Goal: Task Accomplishment & Management: Manage account settings

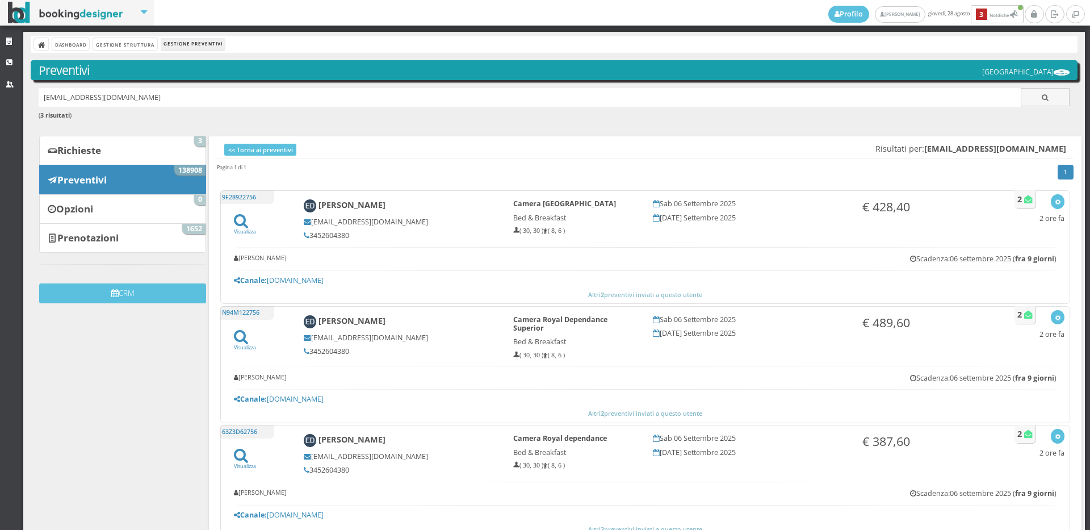
click at [125, 186] on link "Preventivi 138908" at bounding box center [122, 180] width 167 height 30
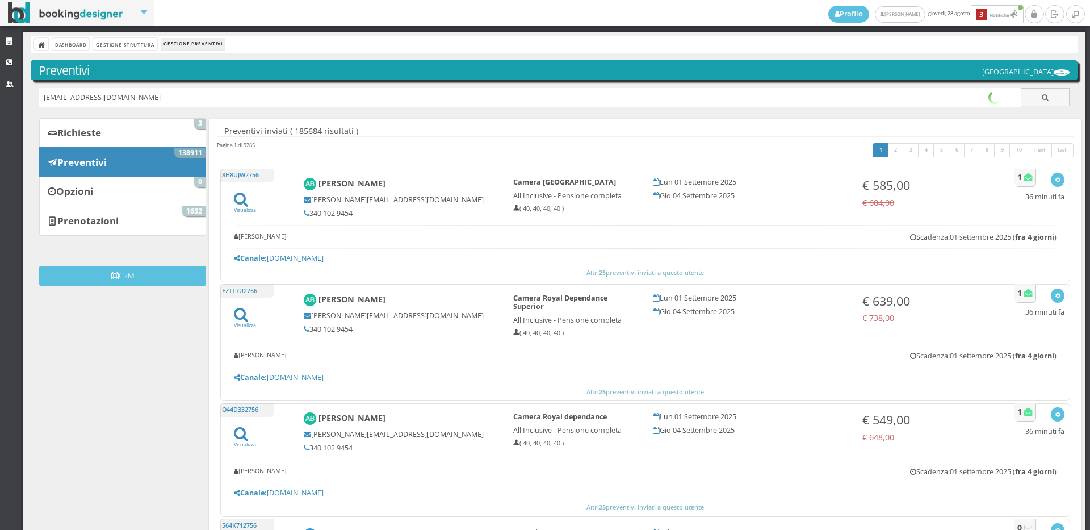
type input "erasmodif@libero.it"
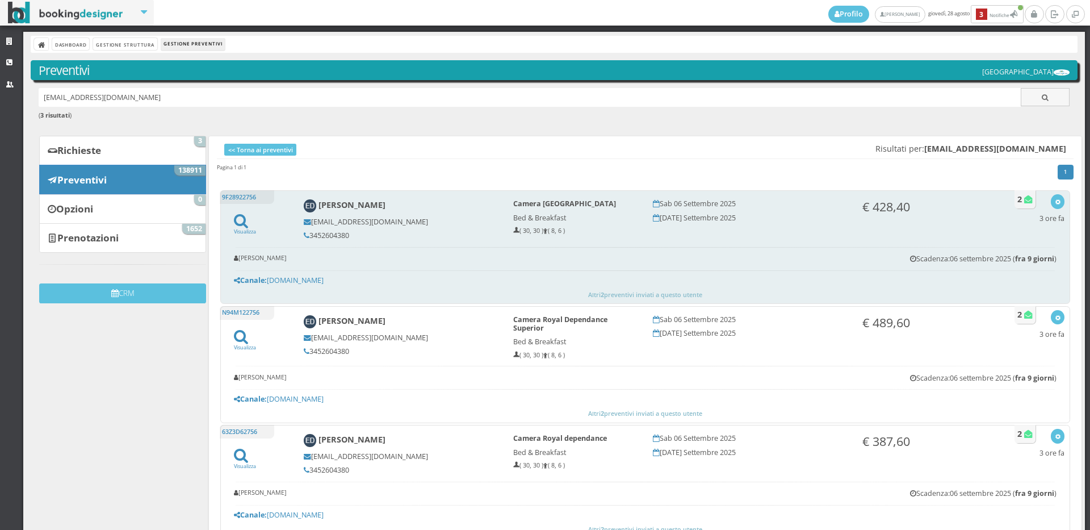
drag, startPoint x: 362, startPoint y: 241, endPoint x: 310, endPoint y: 235, distance: 52.1
click at [310, 235] on div "[PERSON_NAME] [EMAIL_ADDRESS][DOMAIN_NAME] 3452604380" at bounding box center [401, 219] width 210 height 51
copy h5 "3452604380"
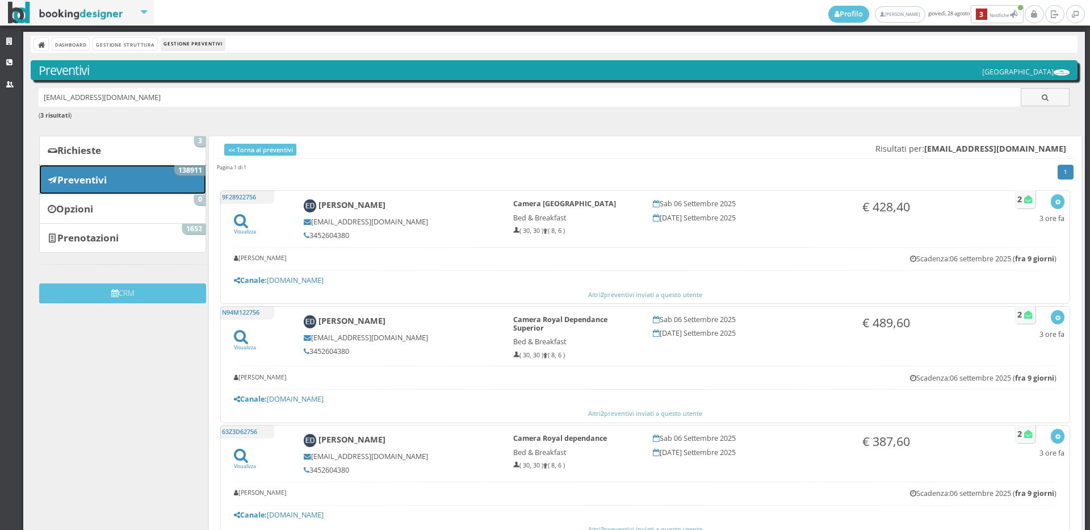
click at [132, 192] on link "Preventivi 138911" at bounding box center [122, 180] width 167 height 30
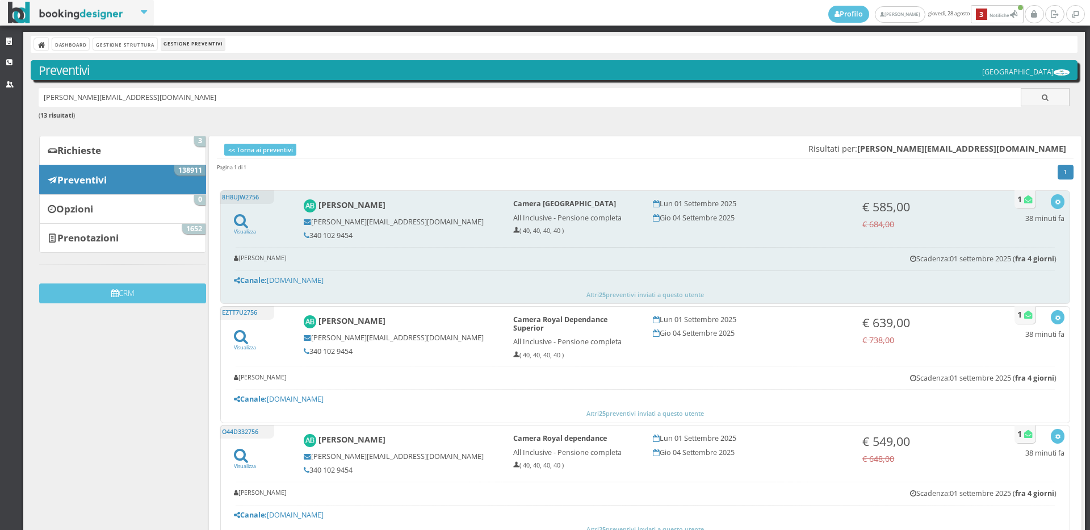
drag, startPoint x: 0, startPoint y: 0, endPoint x: 305, endPoint y: 242, distance: 389.2
click at [305, 242] on div "[PERSON_NAME] [PERSON_NAME][EMAIL_ADDRESS][DOMAIN_NAME] 340 102 9454" at bounding box center [401, 219] width 210 height 51
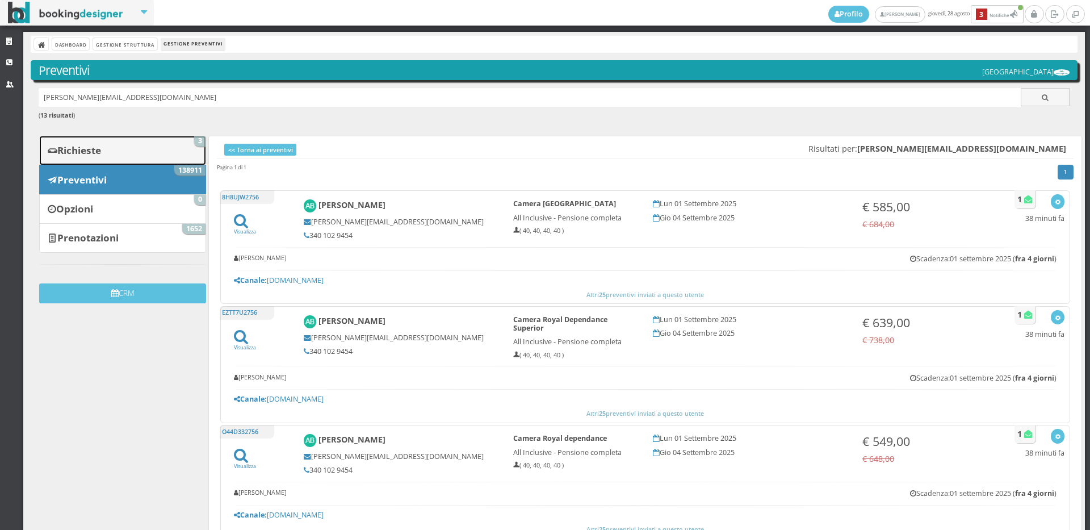
click at [140, 153] on link "Richieste 3" at bounding box center [122, 151] width 167 height 30
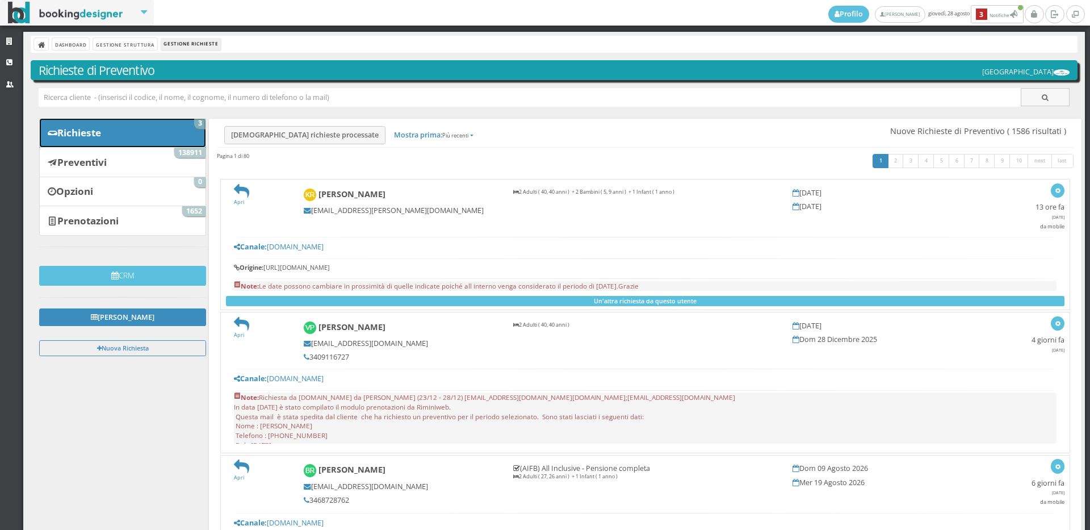
click at [199, 137] on link "Richieste 3" at bounding box center [122, 133] width 167 height 30
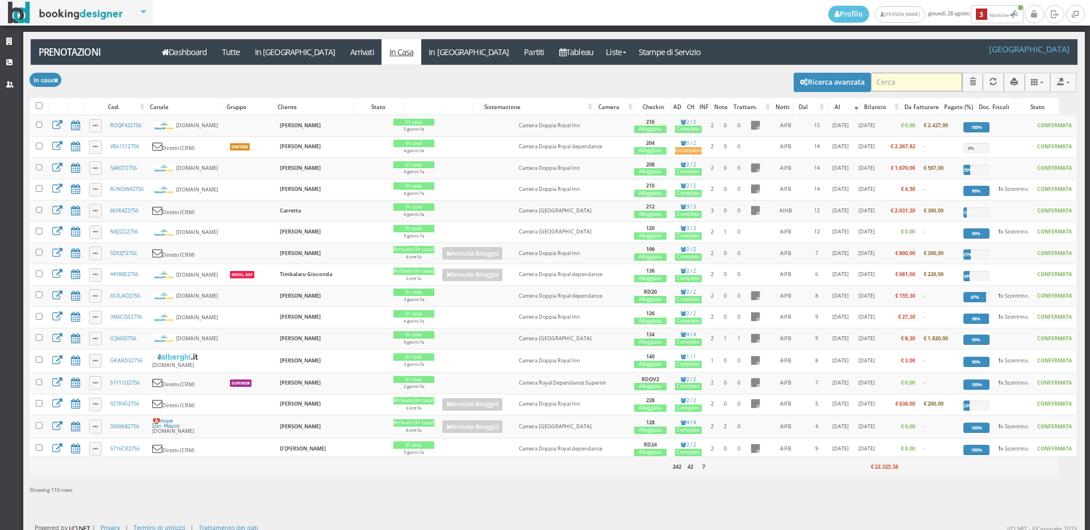
click at [903, 82] on input "search" at bounding box center [916, 82] width 91 height 19
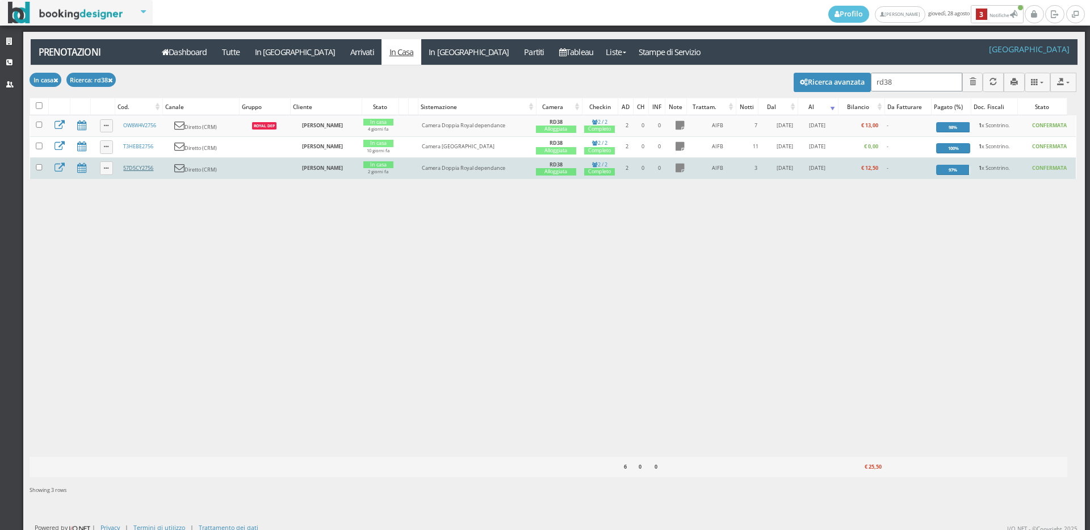
type input "rd38"
click at [137, 170] on link "57D5CY2756" at bounding box center [138, 167] width 30 height 7
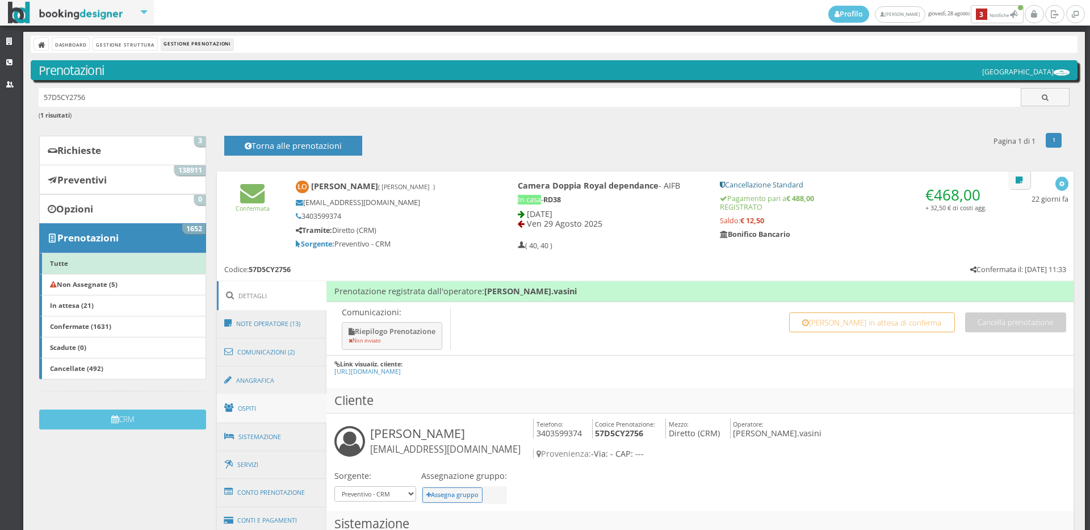
scroll to position [189, 0]
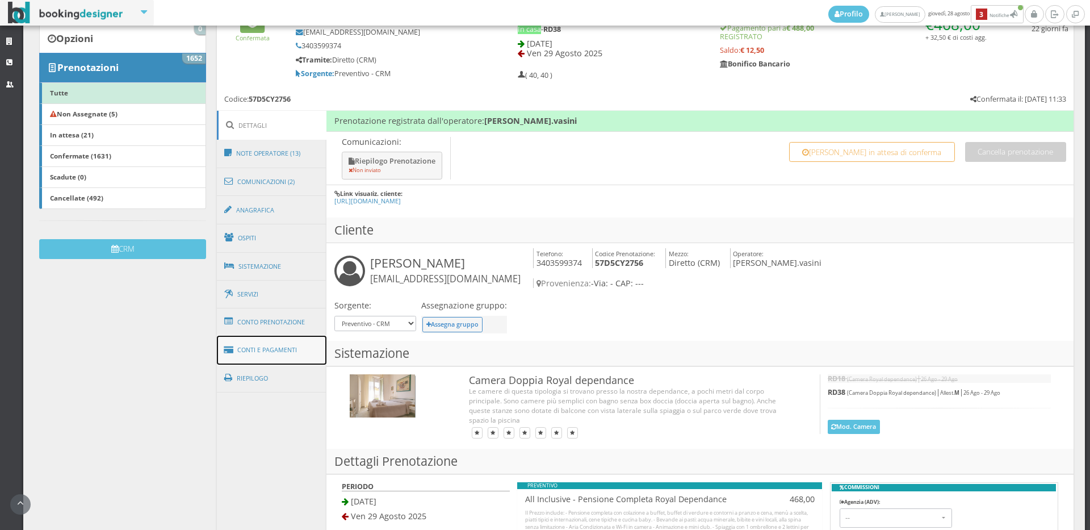
click at [300, 352] on link "Conti e Pagamenti" at bounding box center [272, 350] width 110 height 29
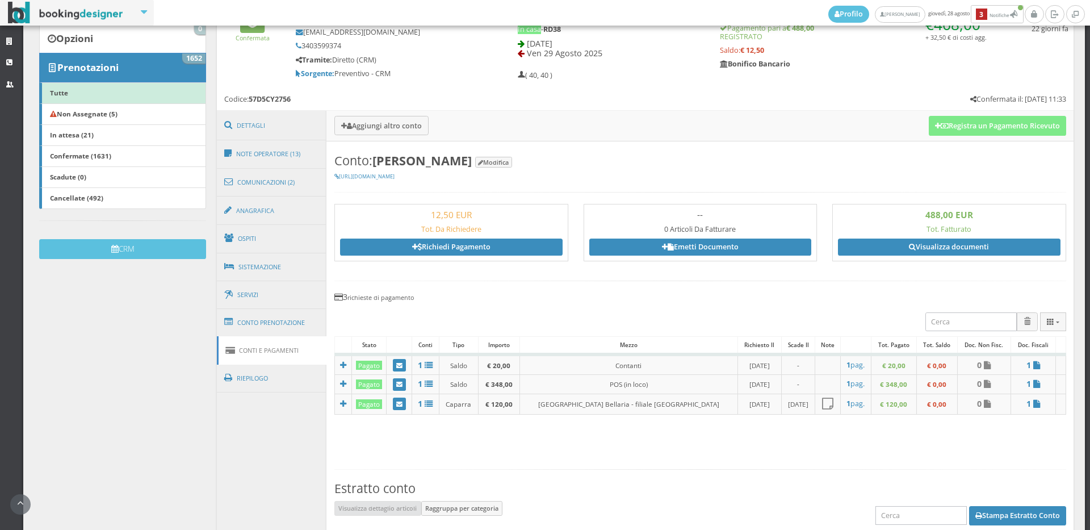
scroll to position [315, 0]
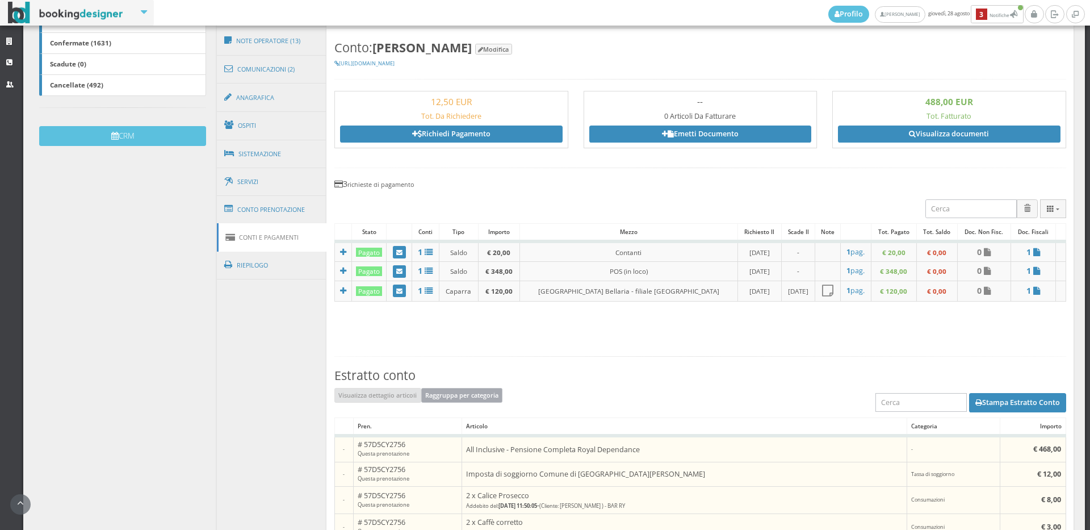
click at [460, 400] on button "Raggruppa per categoria" at bounding box center [462, 395] width 82 height 15
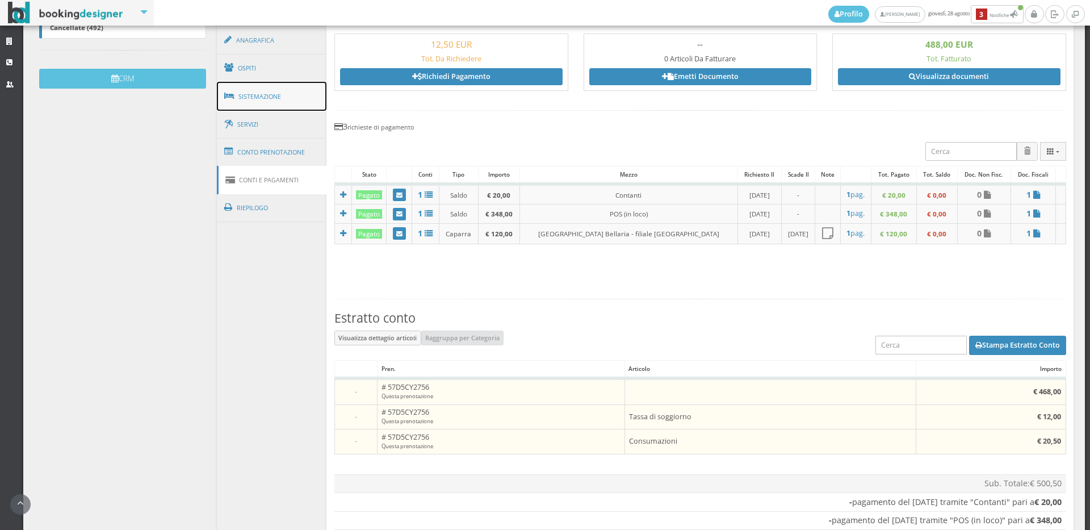
click at [254, 83] on link "Sistemazione" at bounding box center [272, 97] width 110 height 30
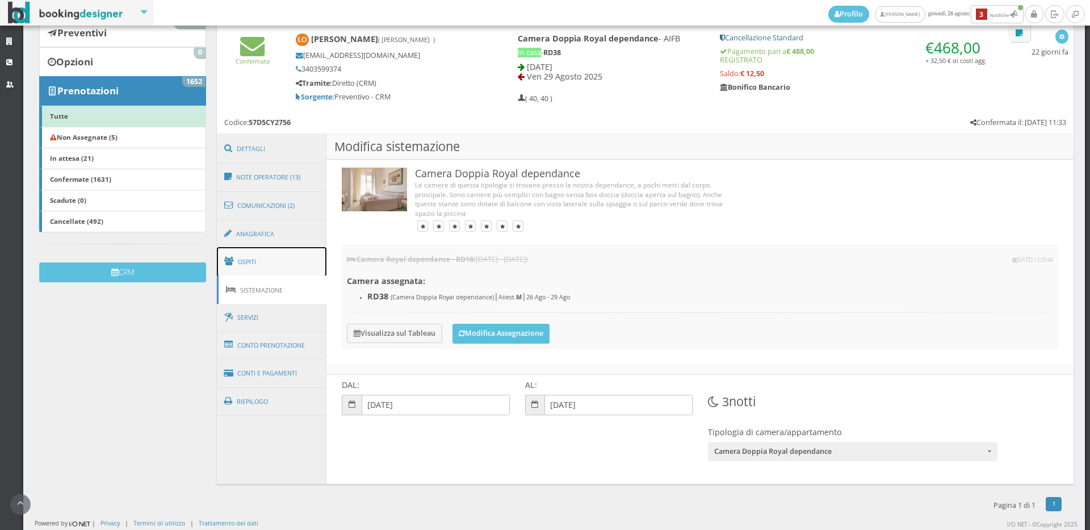
click at [293, 266] on link "Ospiti" at bounding box center [272, 262] width 110 height 30
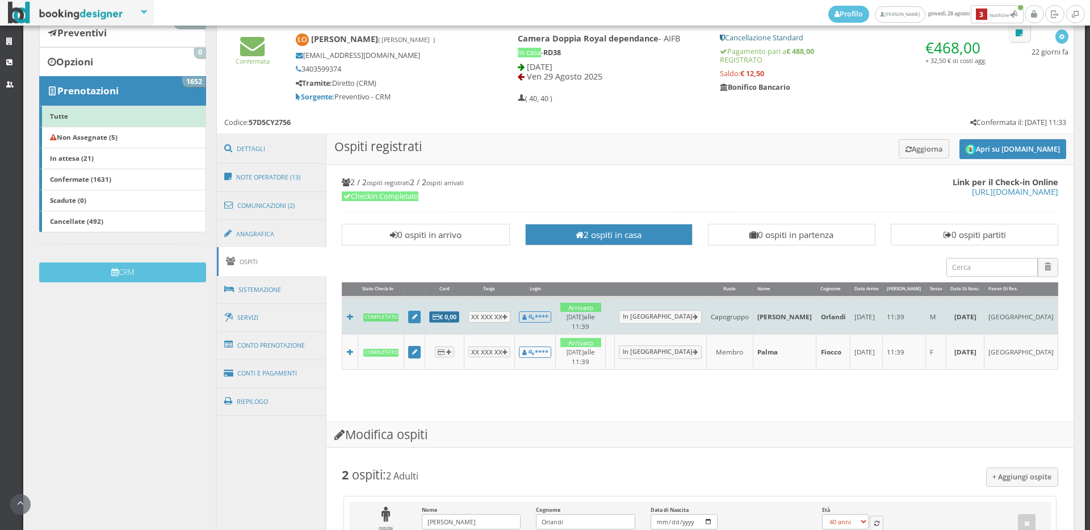
click at [447, 312] on b "€ 0,00" at bounding box center [445, 316] width 24 height 9
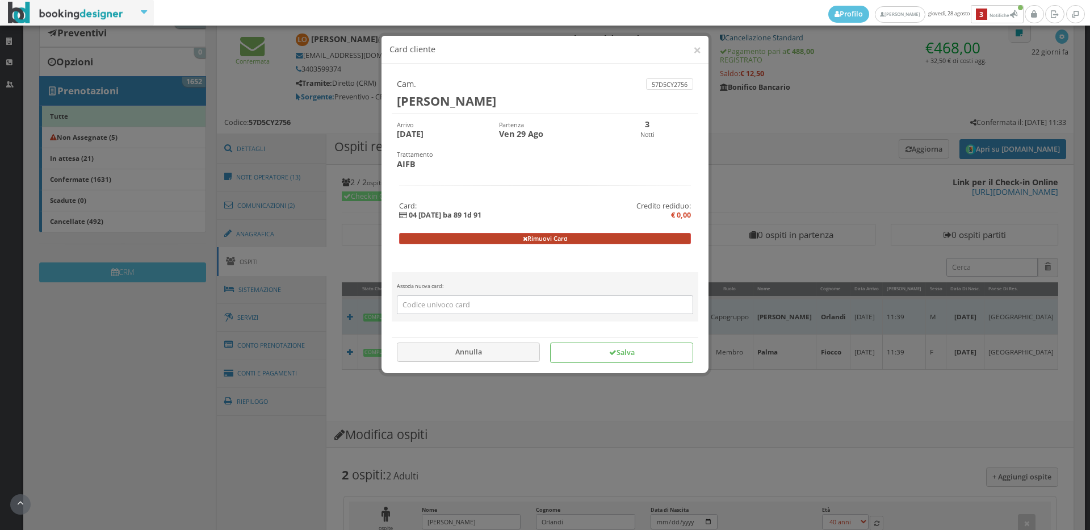
click at [518, 234] on button "Rimuovi Card" at bounding box center [545, 238] width 292 height 11
